Goal: Navigation & Orientation: Find specific page/section

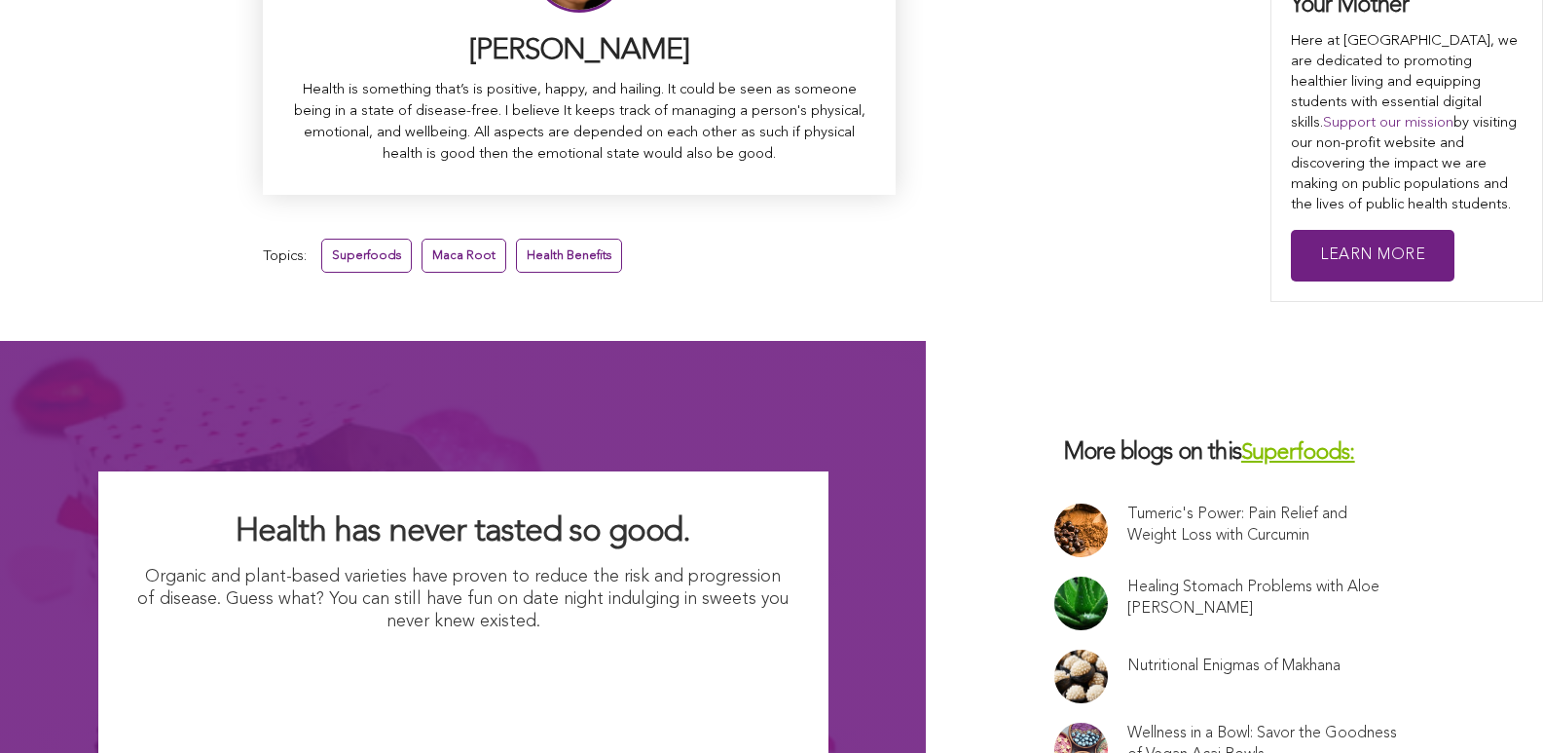
scroll to position [12474, 0]
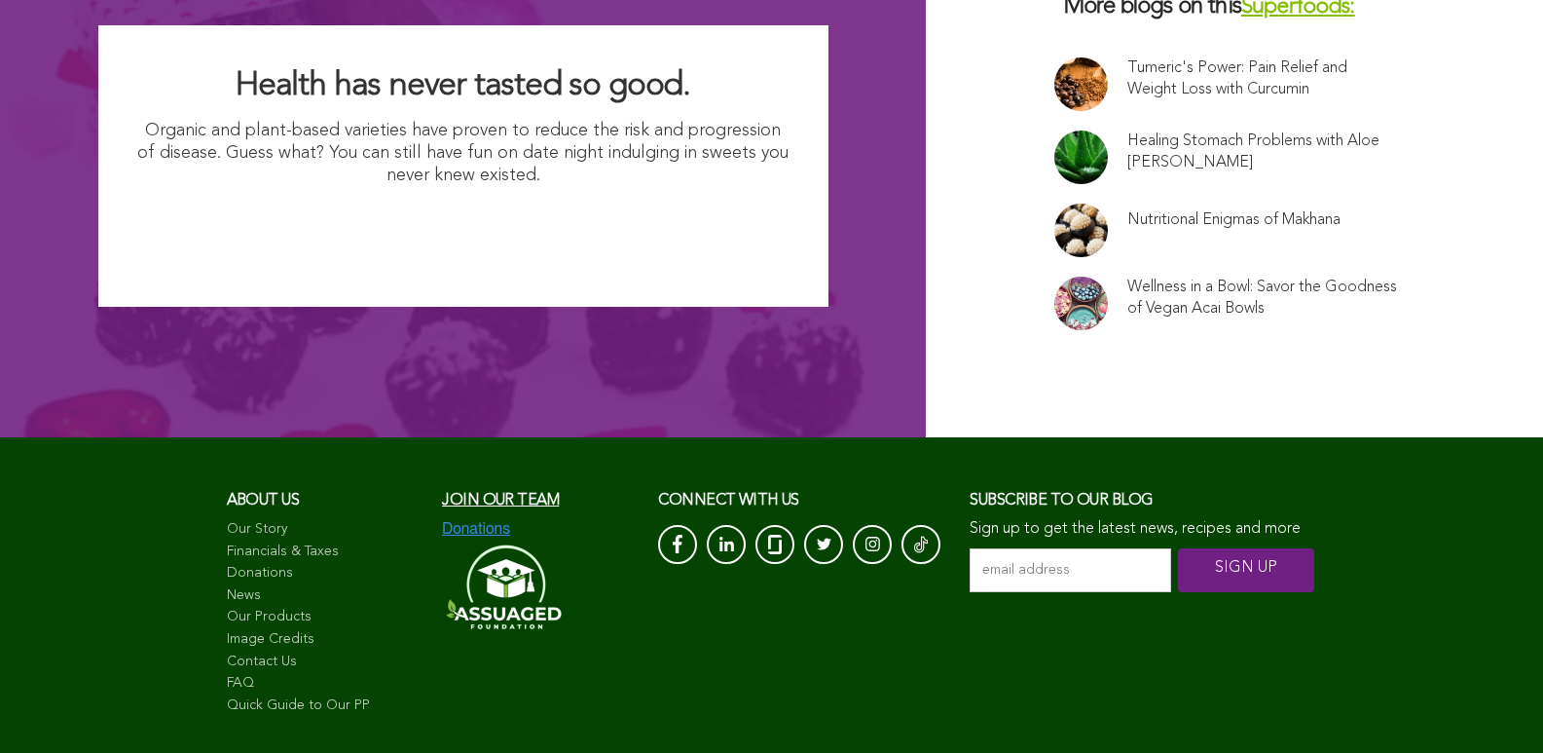
click at [227, 542] on link "Financials & Taxes" at bounding box center [325, 551] width 197 height 19
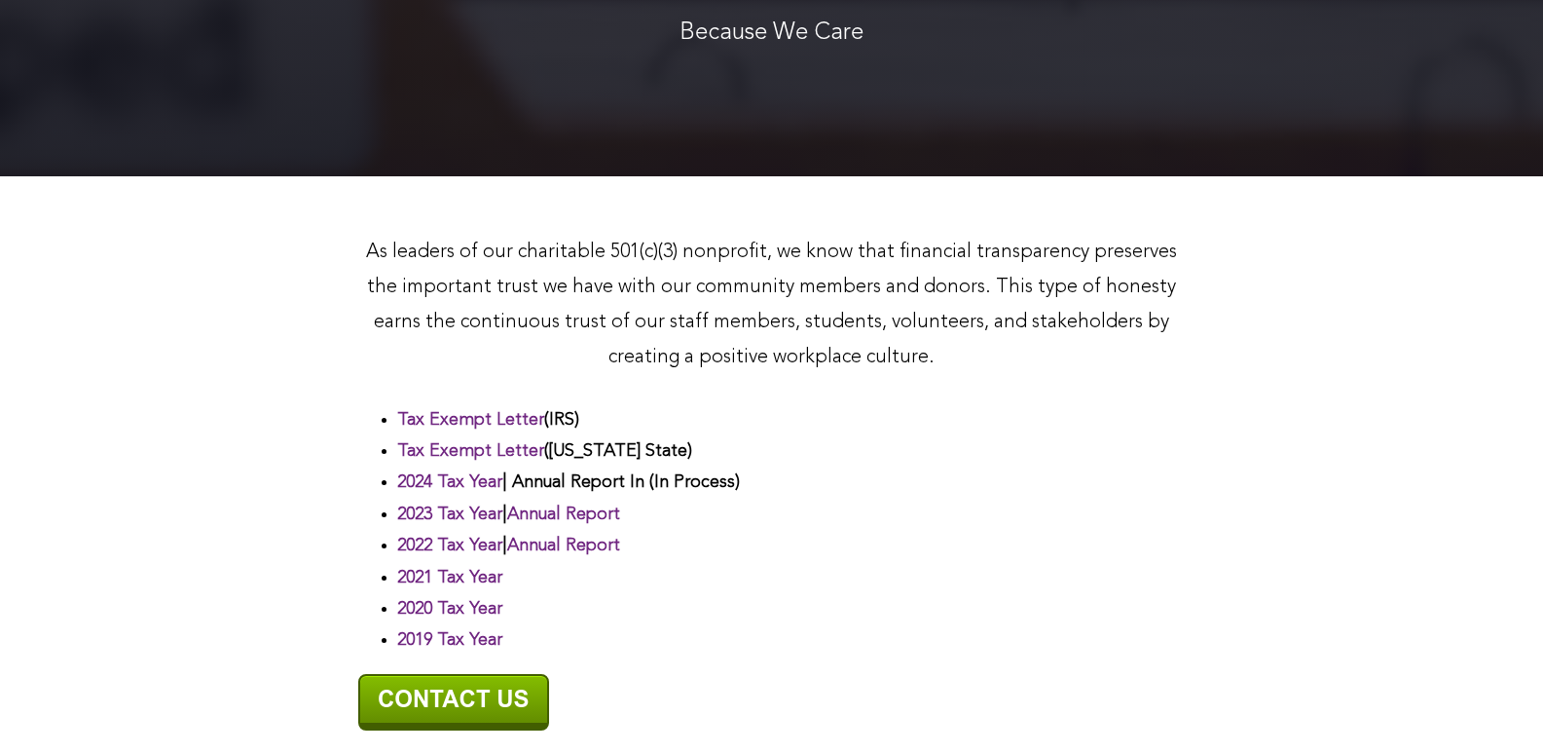
scroll to position [175, 0]
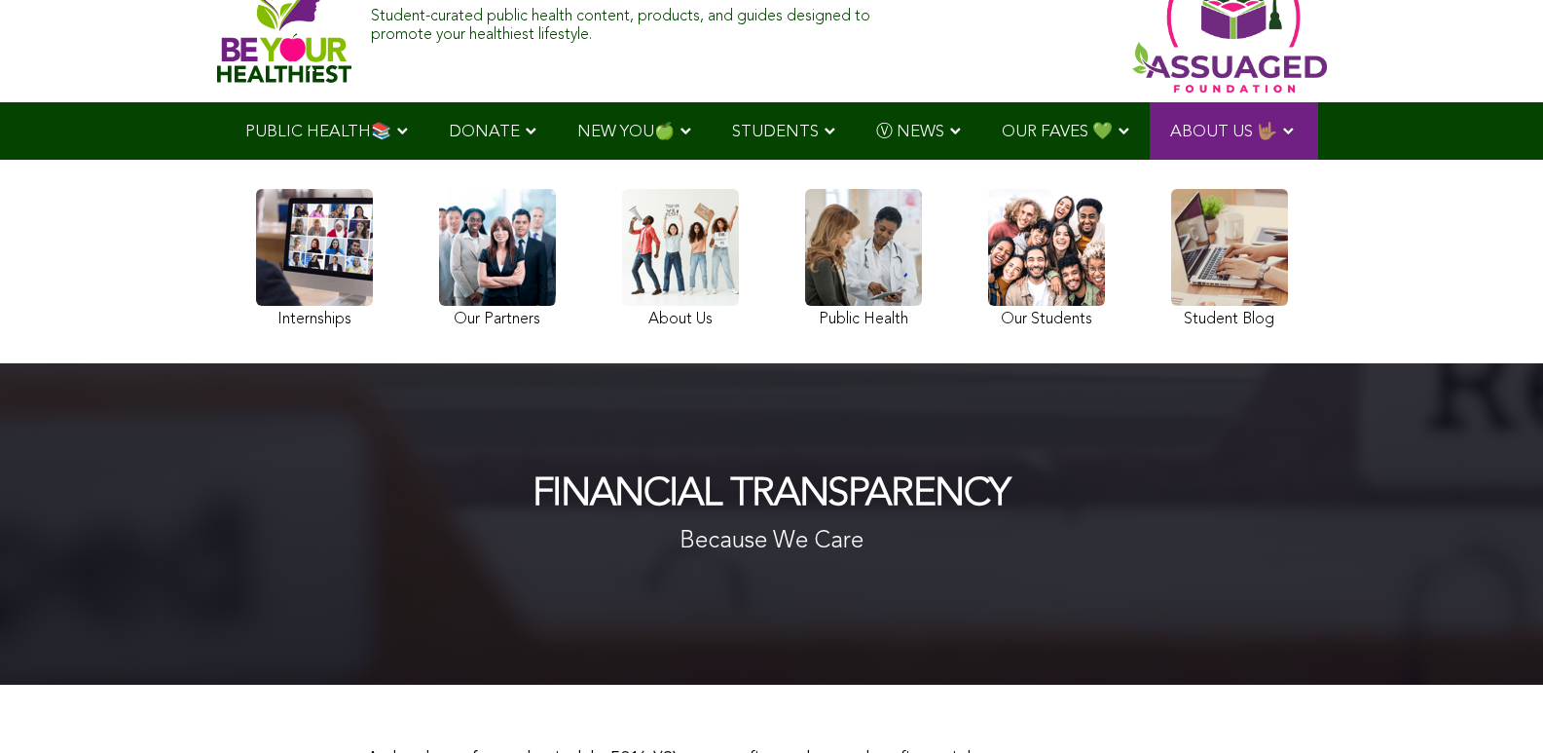
click at [988, 321] on link at bounding box center [1046, 261] width 117 height 145
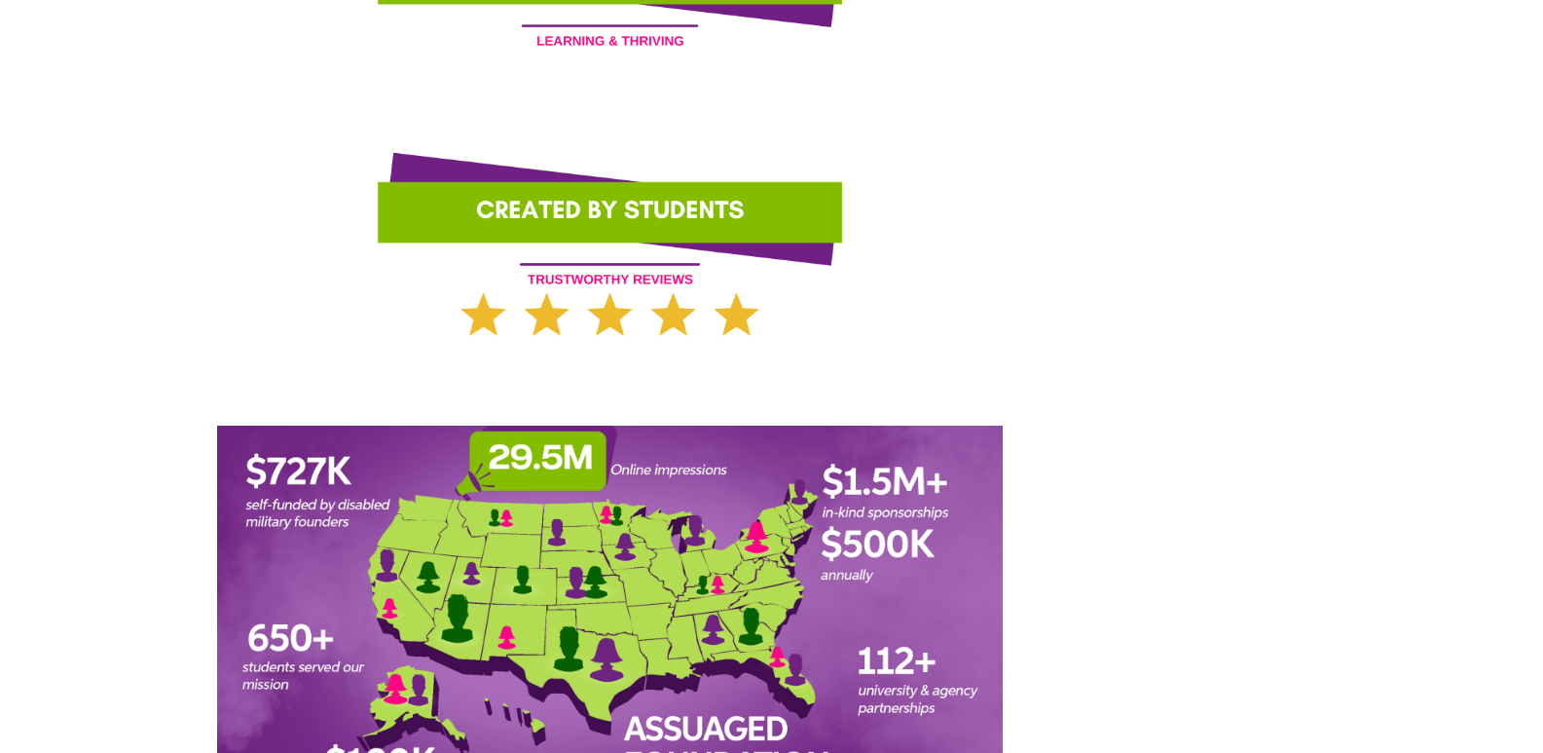
scroll to position [2205, 0]
